Goal: Transaction & Acquisition: Purchase product/service

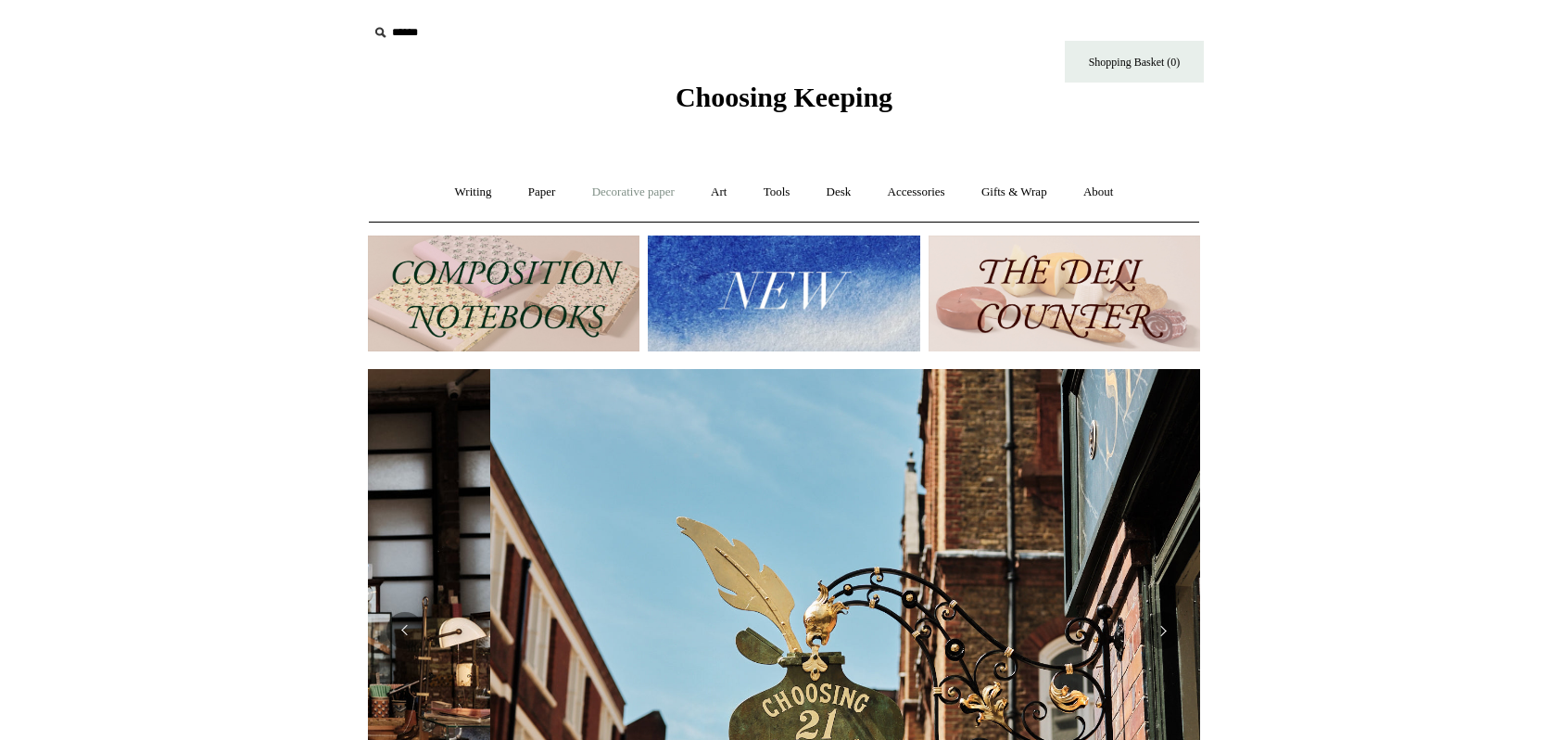
scroll to position [0, 833]
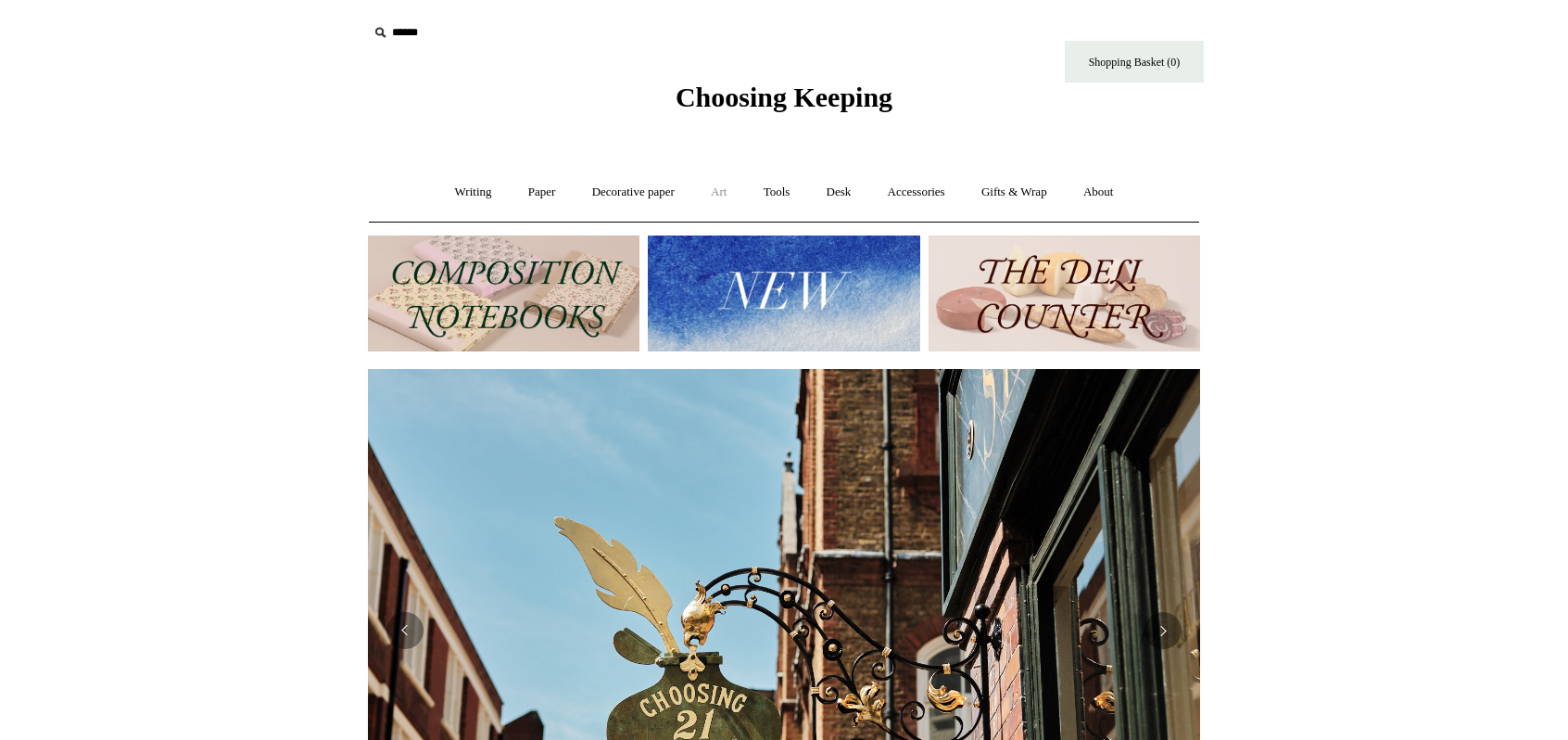
click at [724, 191] on link "Art +" at bounding box center [719, 192] width 49 height 49
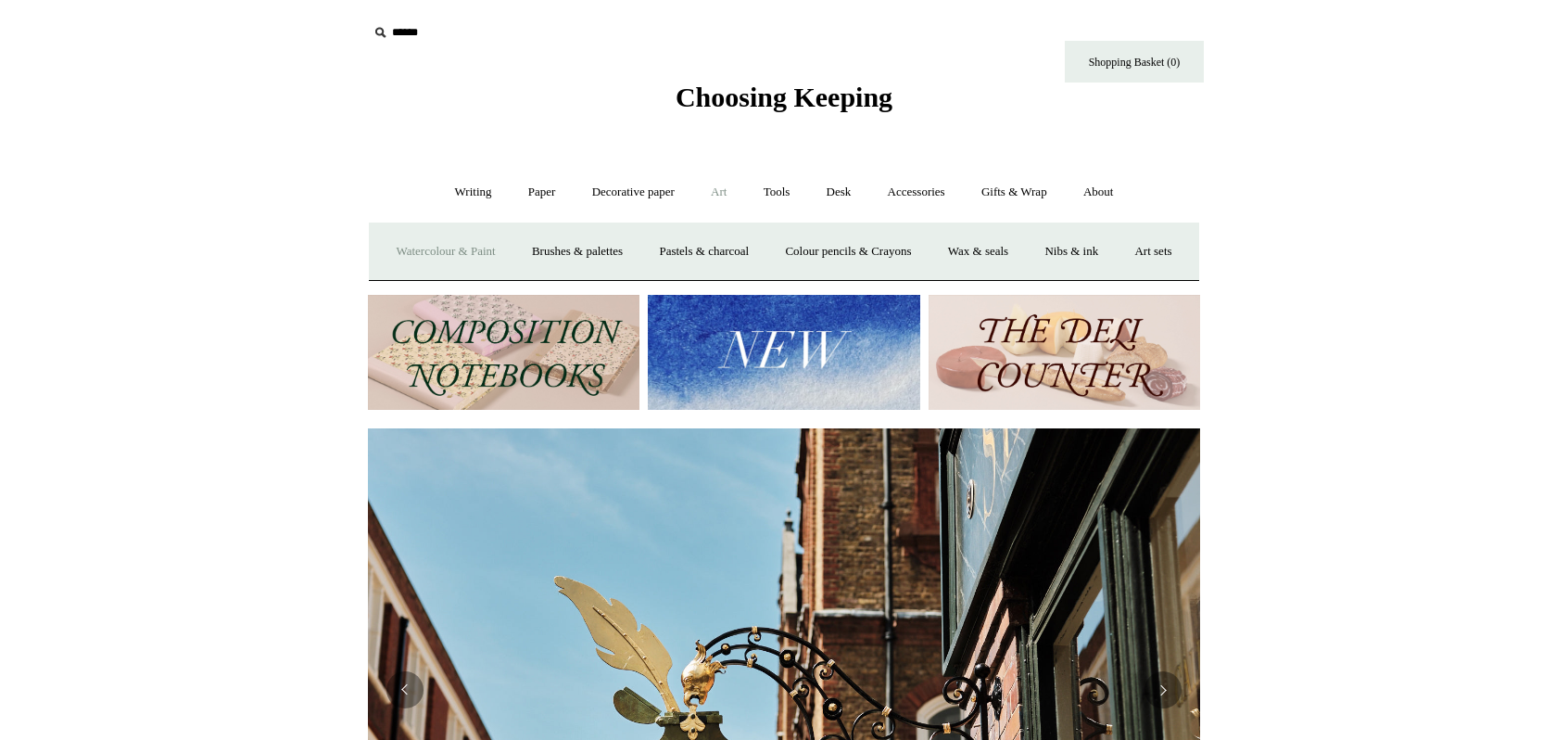
click at [459, 242] on link "Watercolour & Paint" at bounding box center [446, 252] width 133 height 49
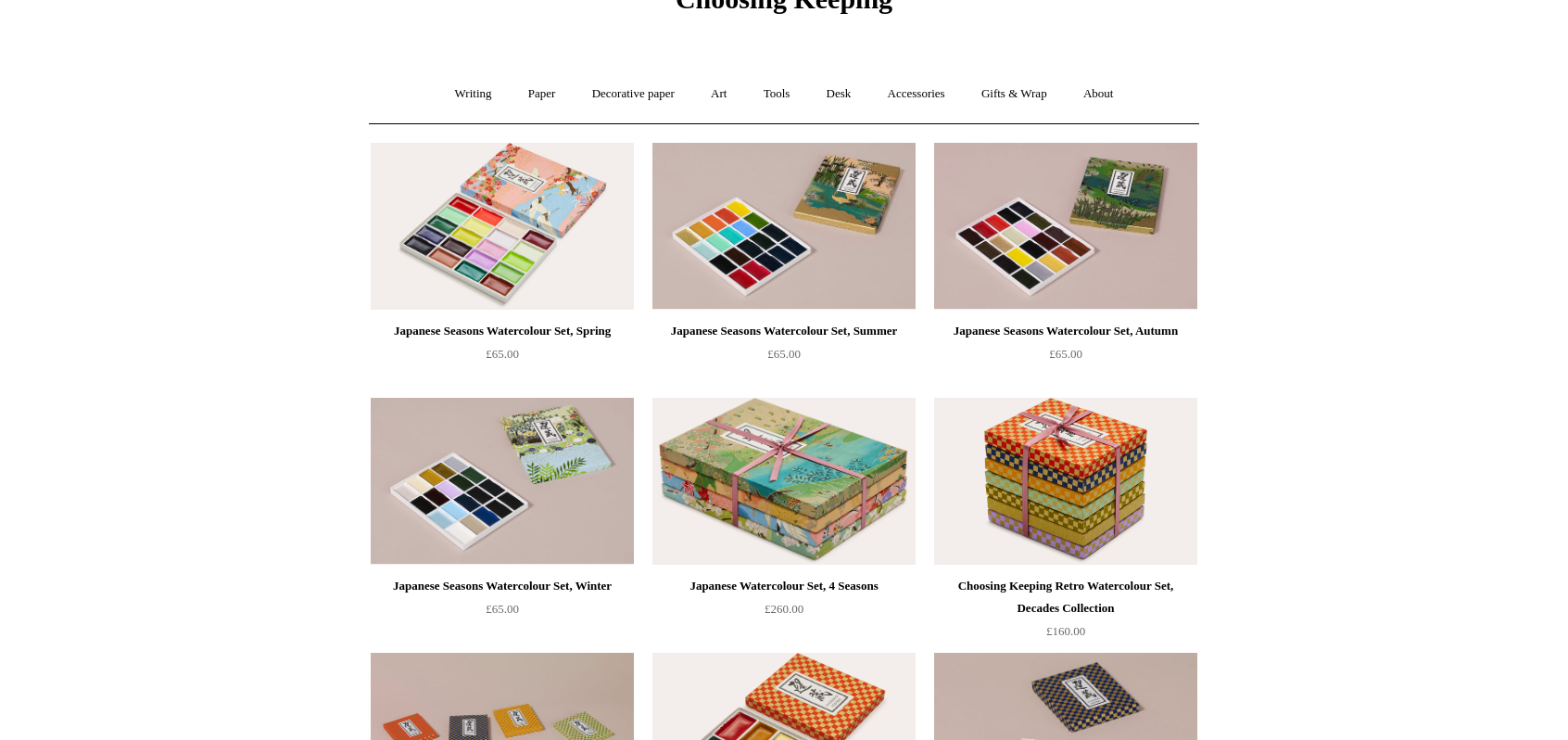
scroll to position [93, 0]
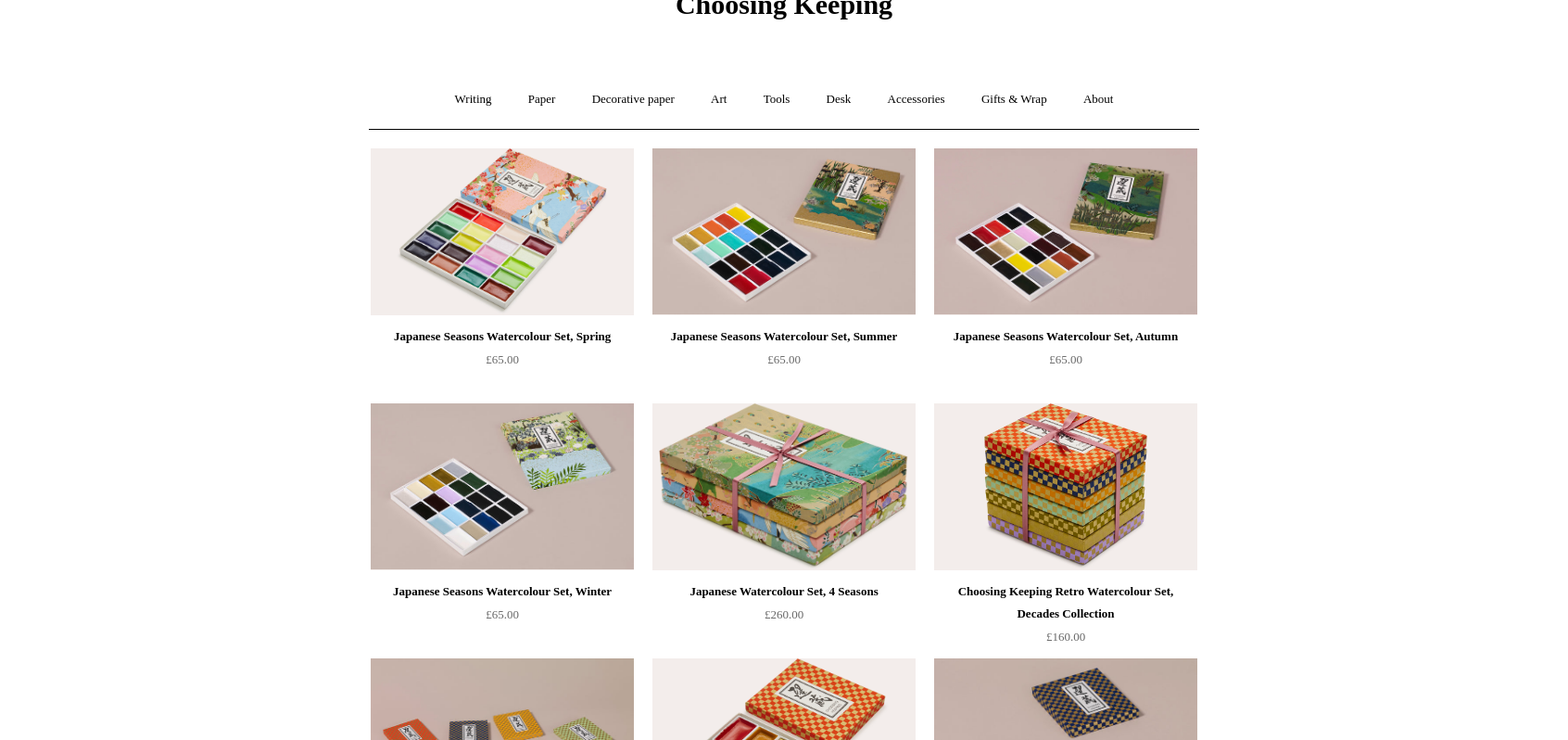
click at [484, 196] on img at bounding box center [502, 231] width 263 height 167
